Goal: Task Accomplishment & Management: Use online tool/utility

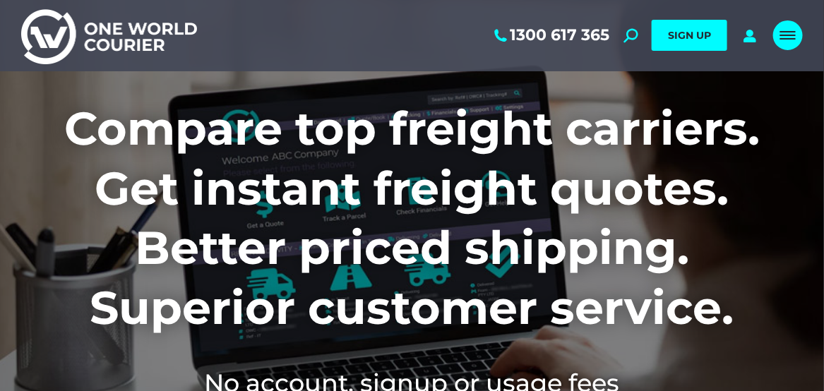
drag, startPoint x: 776, startPoint y: 36, endPoint x: 758, endPoint y: 38, distance: 18.5
click at [776, 36] on link "Mobile menu icon" at bounding box center [788, 35] width 30 height 30
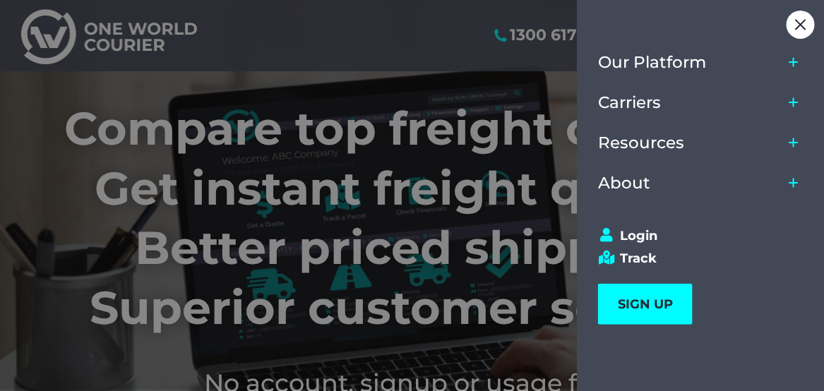
drag, startPoint x: 633, startPoint y: 244, endPoint x: 626, endPoint y: 243, distance: 7.1
click at [632, 244] on div "Login Track SIGN UP 1300 617 365 Login Track SIGN UP" at bounding box center [701, 276] width 206 height 146
click at [625, 237] on link "Login" at bounding box center [694, 236] width 192 height 16
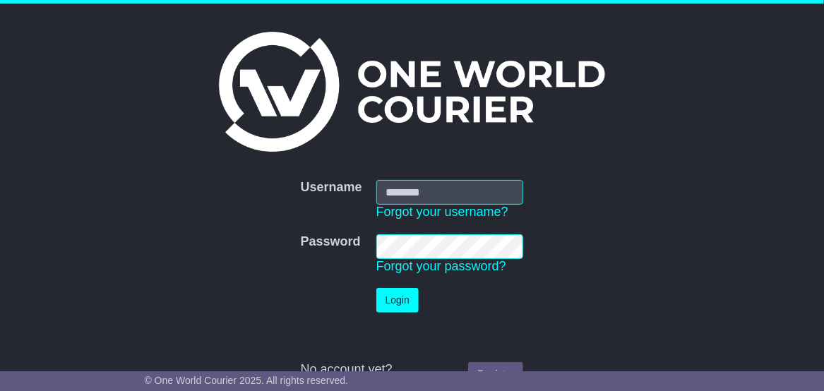
type input "**********"
drag, startPoint x: 389, startPoint y: 303, endPoint x: 383, endPoint y: 309, distance: 9.0
click at [388, 304] on button "Login" at bounding box center [397, 300] width 42 height 25
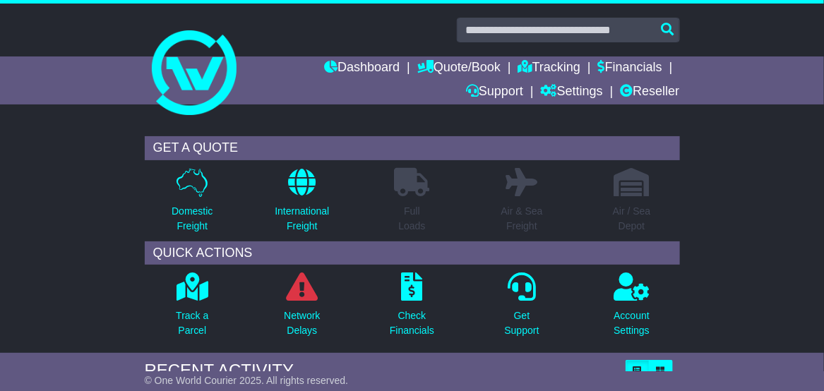
click at [767, 176] on div "GET A QUOTE Domestic Freight International Freight Full Loads Air & Sea Freight…" at bounding box center [412, 241] width 824 height 224
click at [767, 163] on div "GET A QUOTE Domestic Freight International Freight Full Loads Air & Sea Freight…" at bounding box center [412, 241] width 824 height 224
